Goal: Information Seeking & Learning: Find specific fact

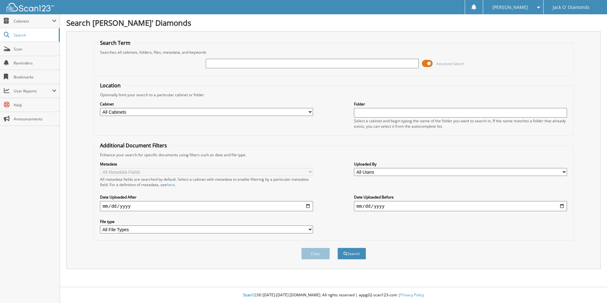
click at [247, 61] on input "text" at bounding box center [312, 64] width 213 height 10
type input "598787"
click at [337, 247] on button "Search" at bounding box center [351, 253] width 29 height 12
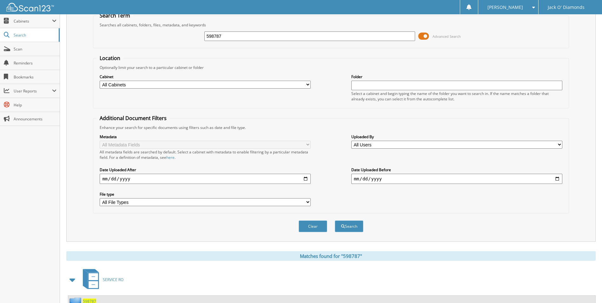
scroll to position [77, 0]
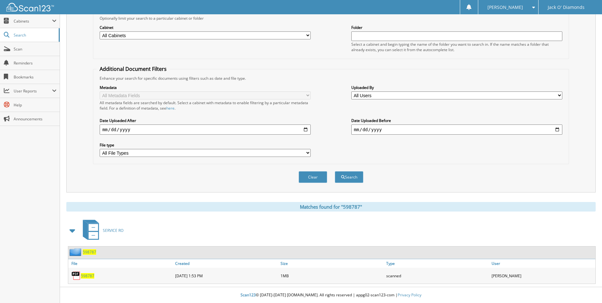
click at [89, 273] on span "598787" at bounding box center [87, 275] width 13 height 5
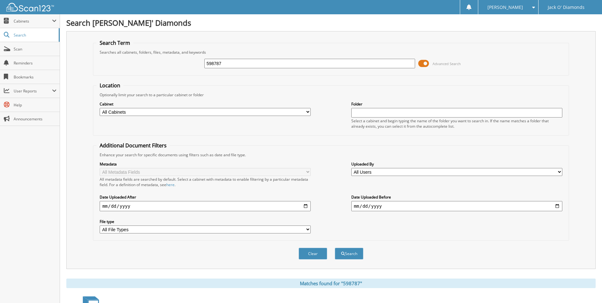
drag, startPoint x: 243, startPoint y: 64, endPoint x: 163, endPoint y: 63, distance: 80.0
click at [163, 63] on div "598787 Advanced Search" at bounding box center [330, 63] width 469 height 17
type input "597106"
click at [335, 247] on button "Search" at bounding box center [349, 253] width 29 height 12
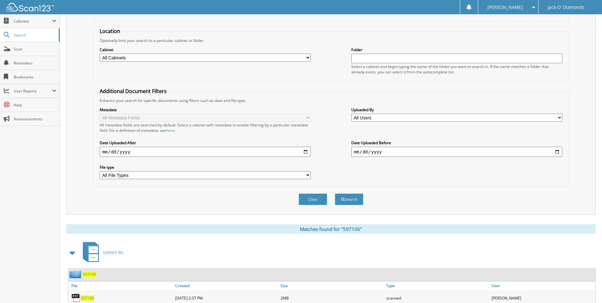
scroll to position [77, 0]
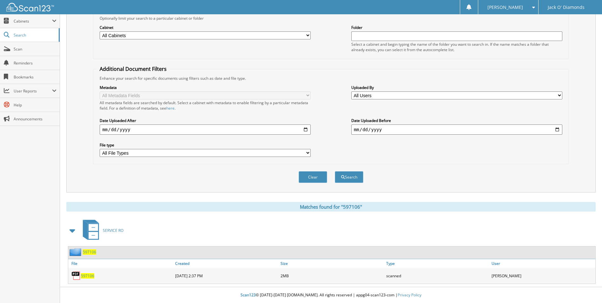
click at [87, 275] on span "597106" at bounding box center [87, 275] width 13 height 5
click at [306, 63] on div "Location Optionally limit your search to a particular cabinet or folder Cabinet…" at bounding box center [331, 84] width 476 height 159
